Goal: Task Accomplishment & Management: Manage account settings

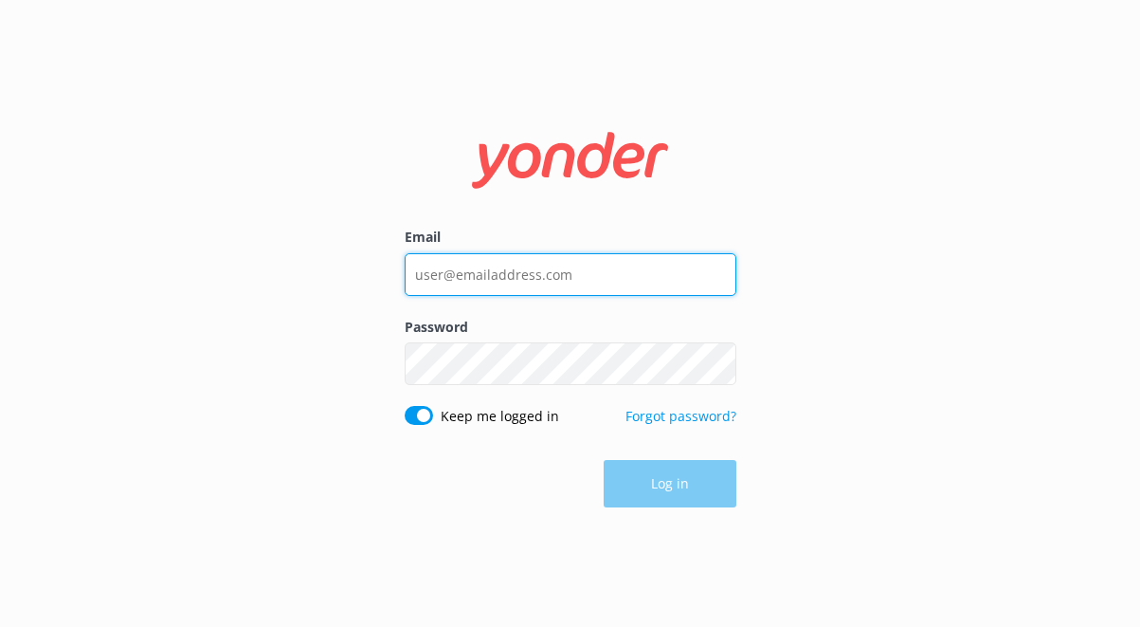
click at [451, 279] on input "Email" at bounding box center [571, 274] width 332 height 43
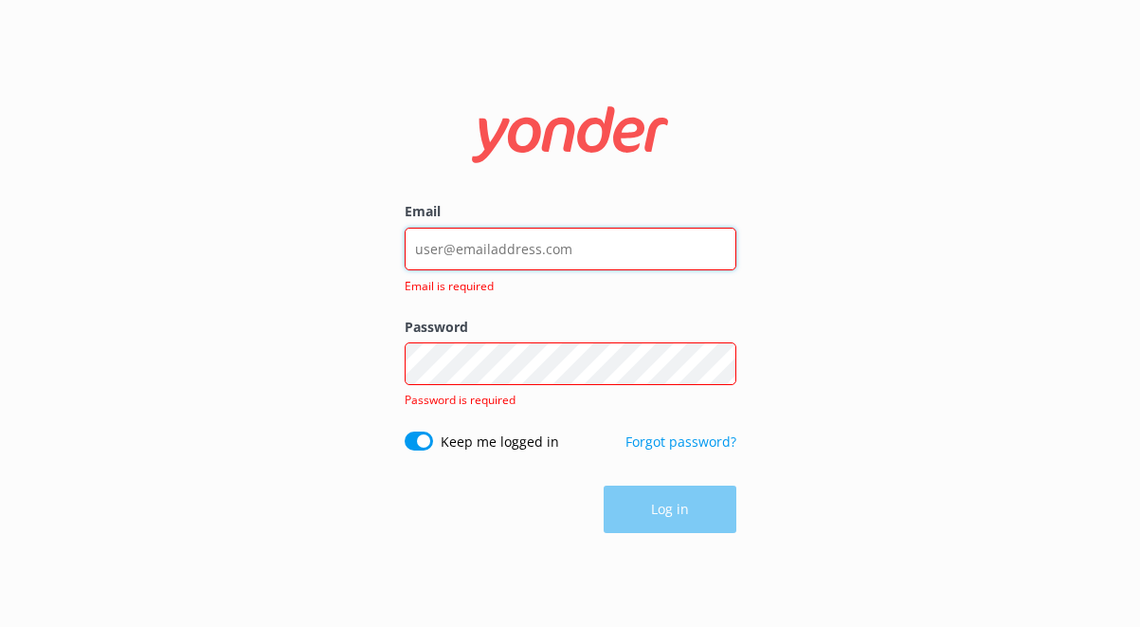
type input "[EMAIL_ADDRESS][DOMAIN_NAME]"
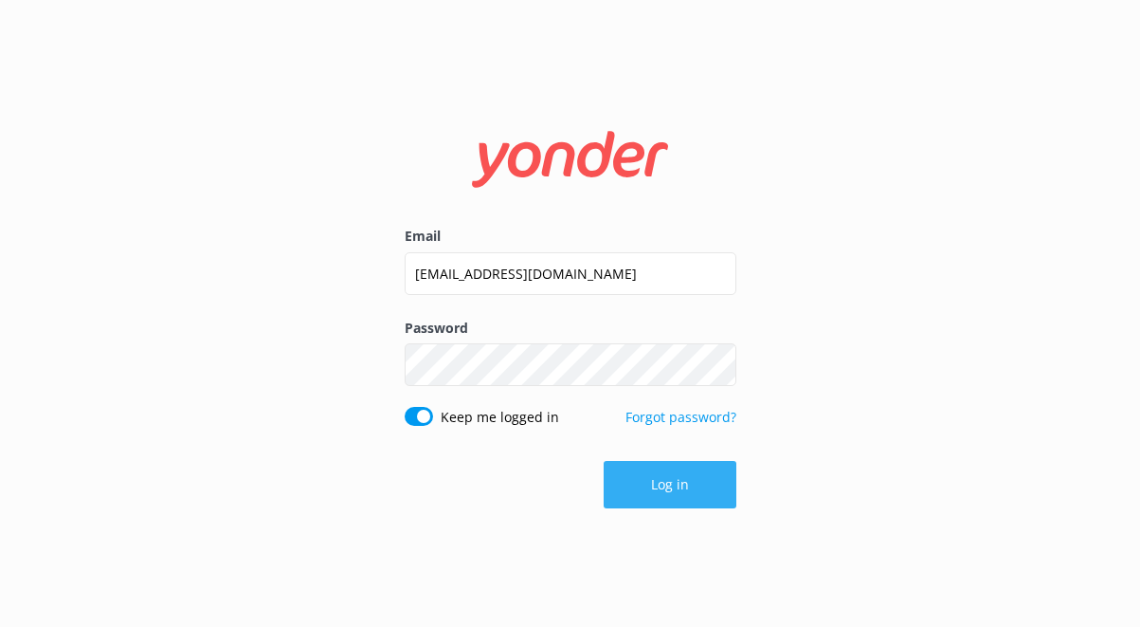
click at [627, 467] on button "Log in" at bounding box center [670, 484] width 133 height 47
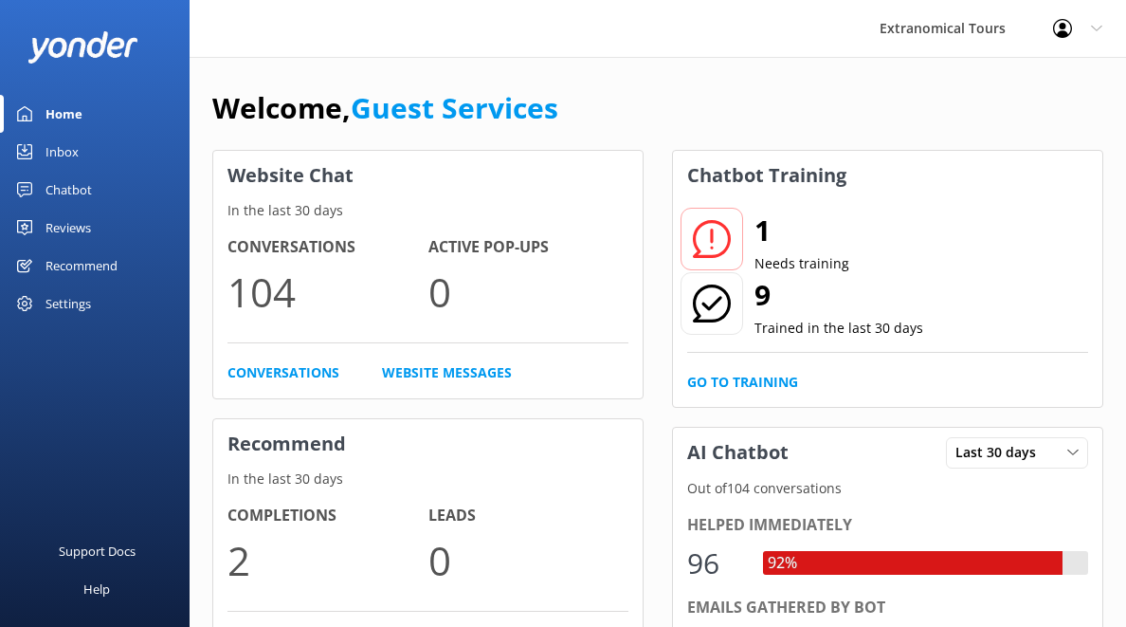
click at [127, 162] on link "Inbox" at bounding box center [95, 152] width 190 height 38
